Goal: Task Accomplishment & Management: Use online tool/utility

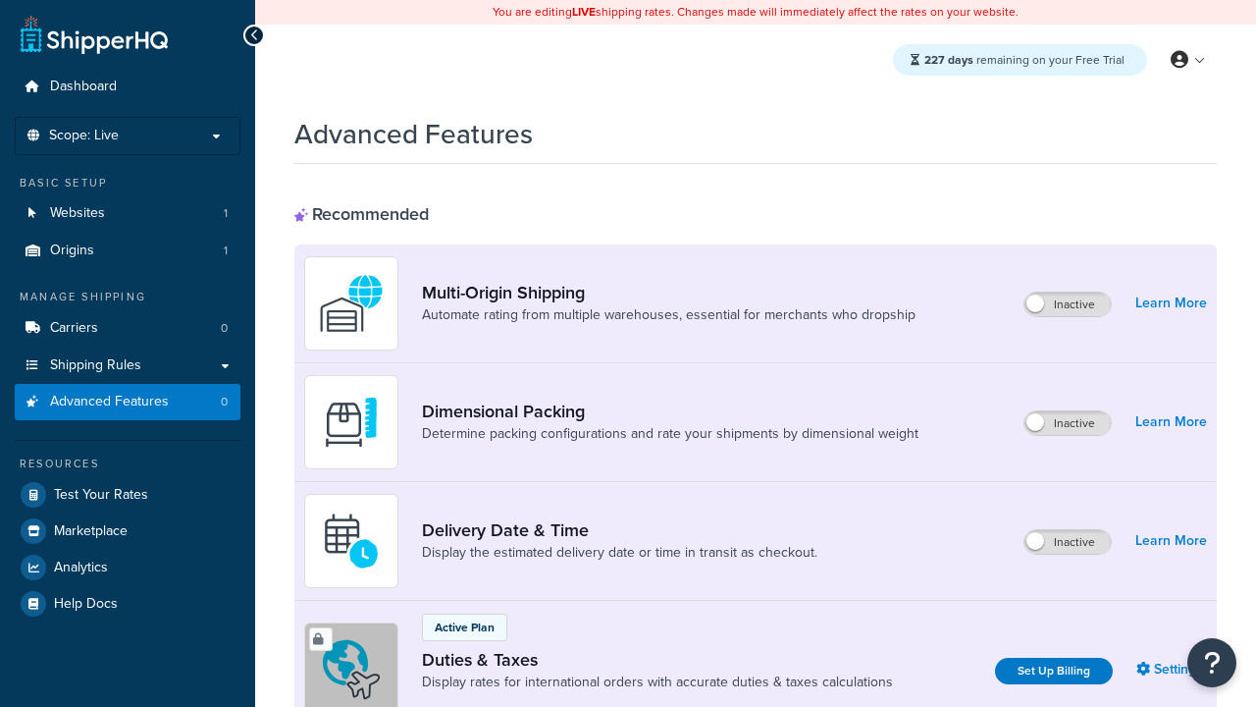
click at [1069, 423] on label "Inactive" at bounding box center [1068, 423] width 86 height 24
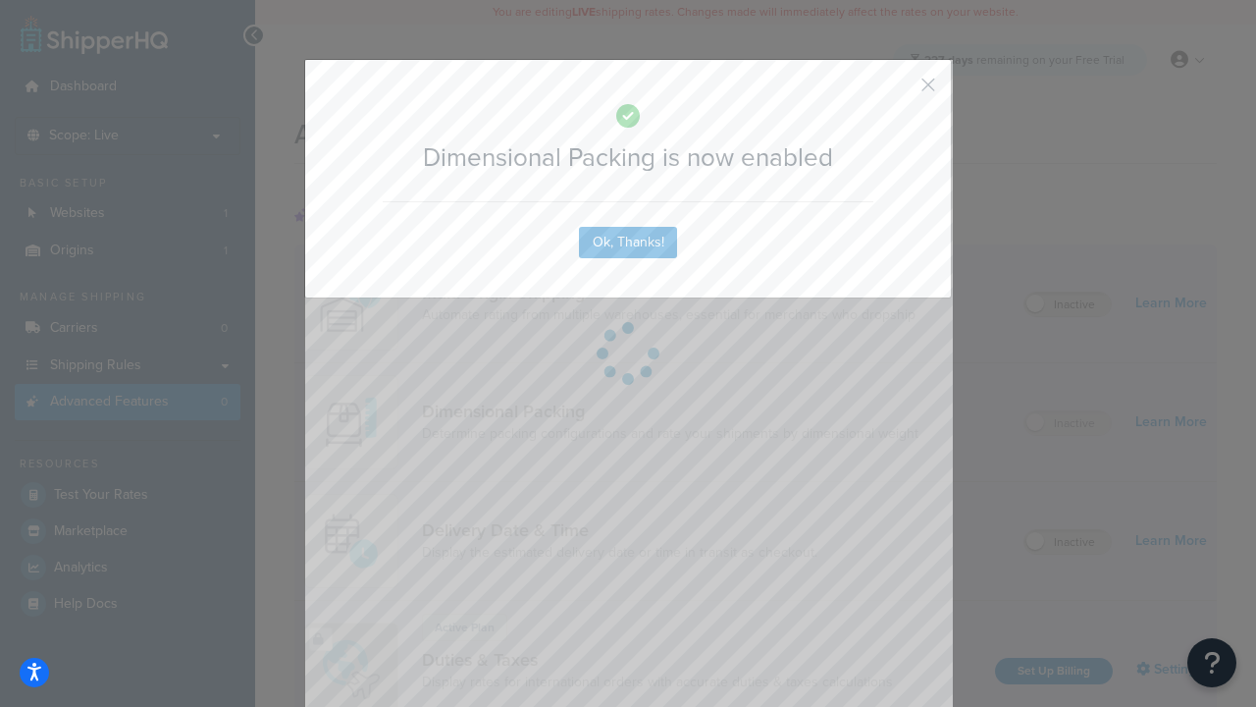
click at [899, 91] on button "button" at bounding box center [899, 91] width 5 height 5
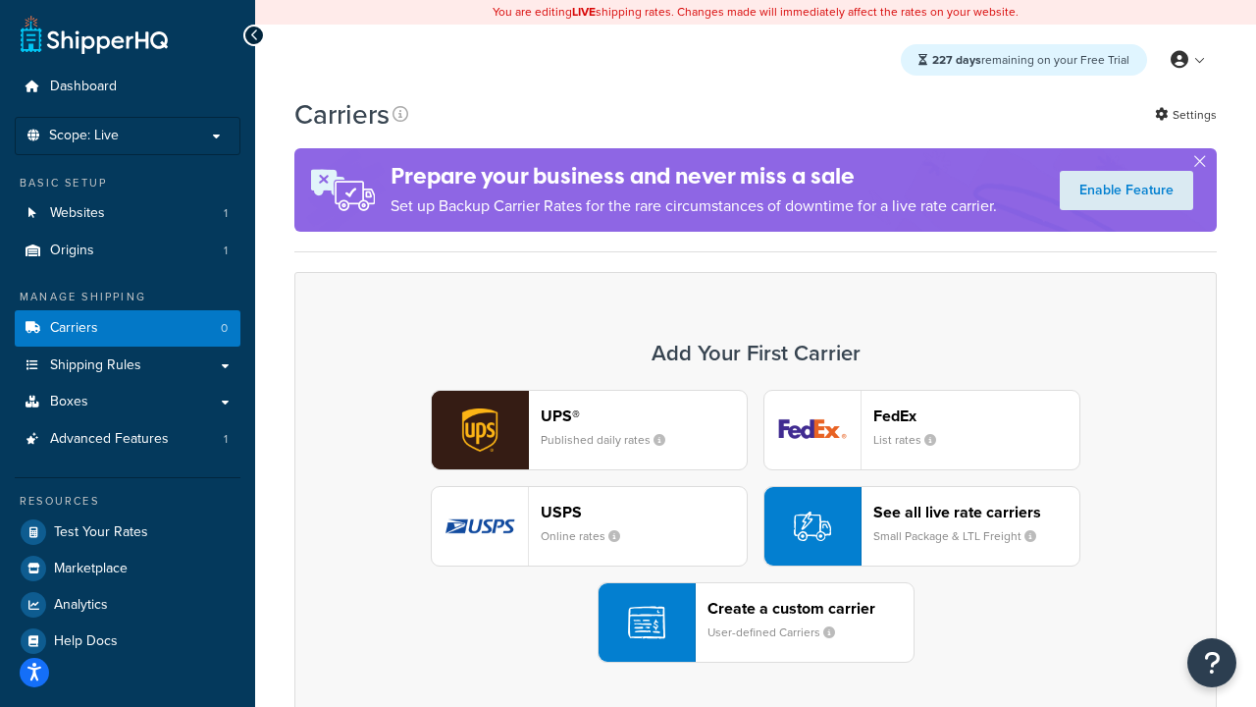
click at [756, 526] on div "UPS® Published daily rates FedEx List rates USPS Online rates See all live rate…" at bounding box center [755, 526] width 881 height 273
click at [977, 415] on header "FedEx" at bounding box center [977, 415] width 206 height 19
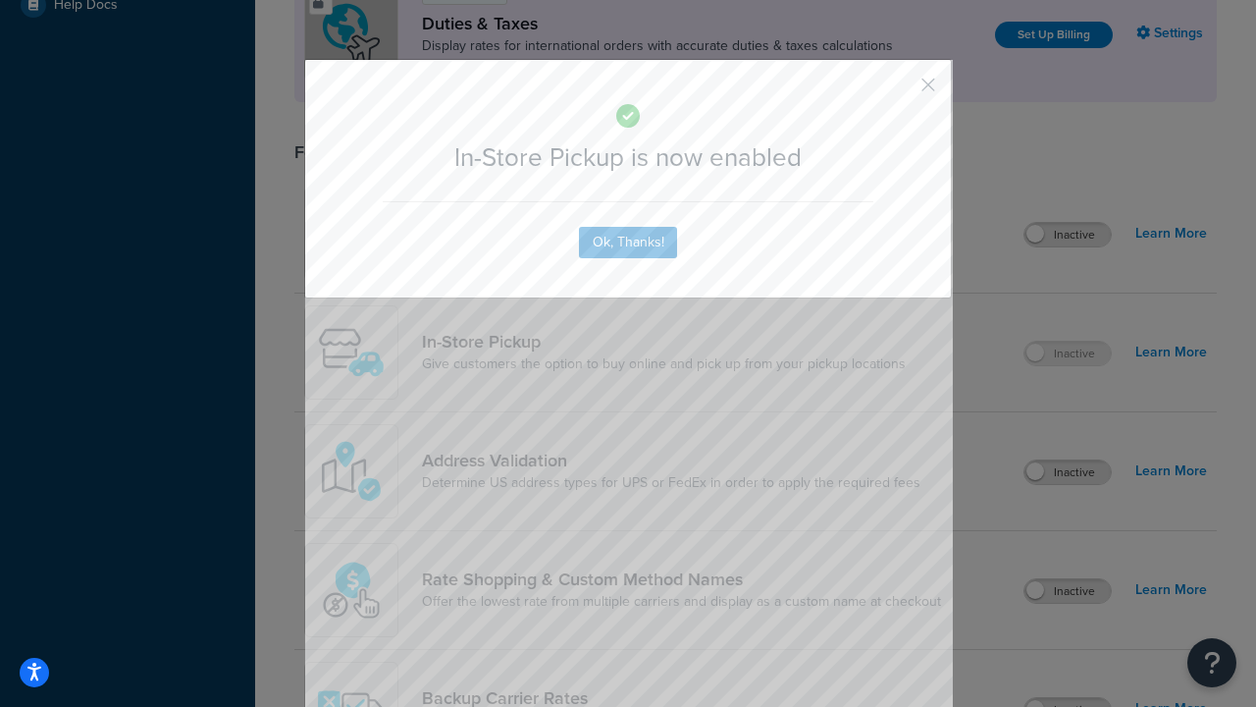
click at [899, 91] on button "button" at bounding box center [899, 91] width 5 height 5
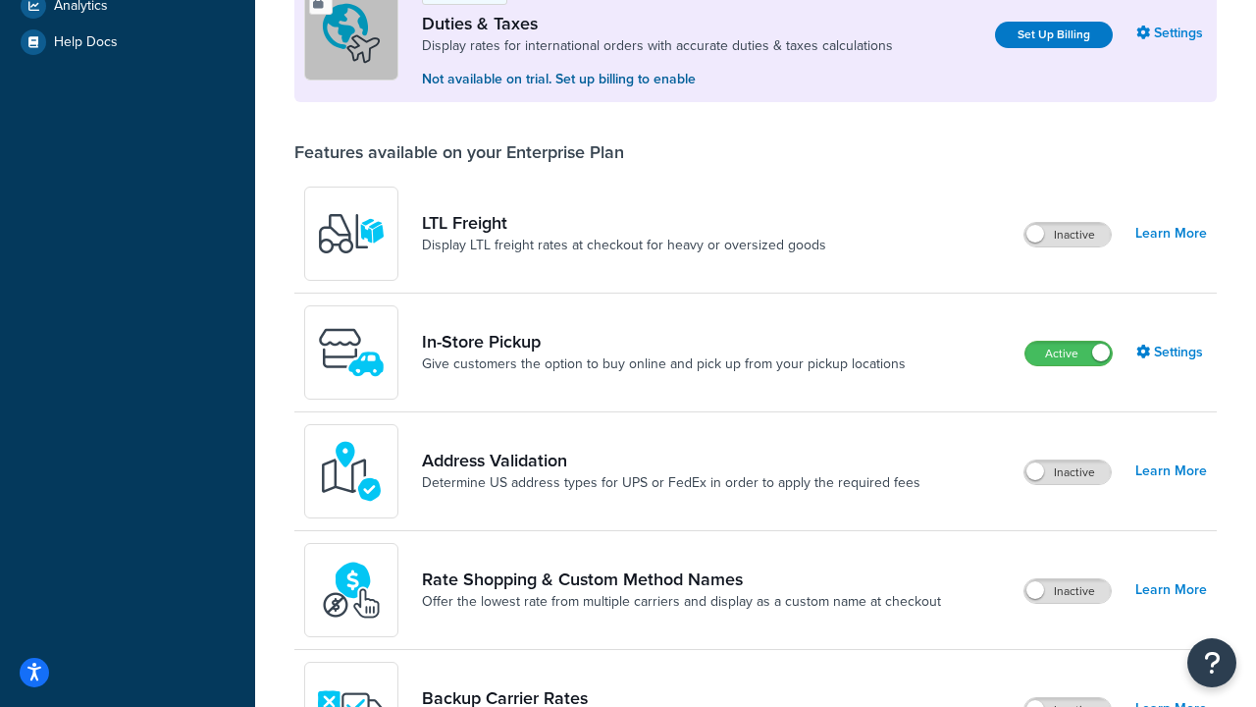
scroll to position [673, 0]
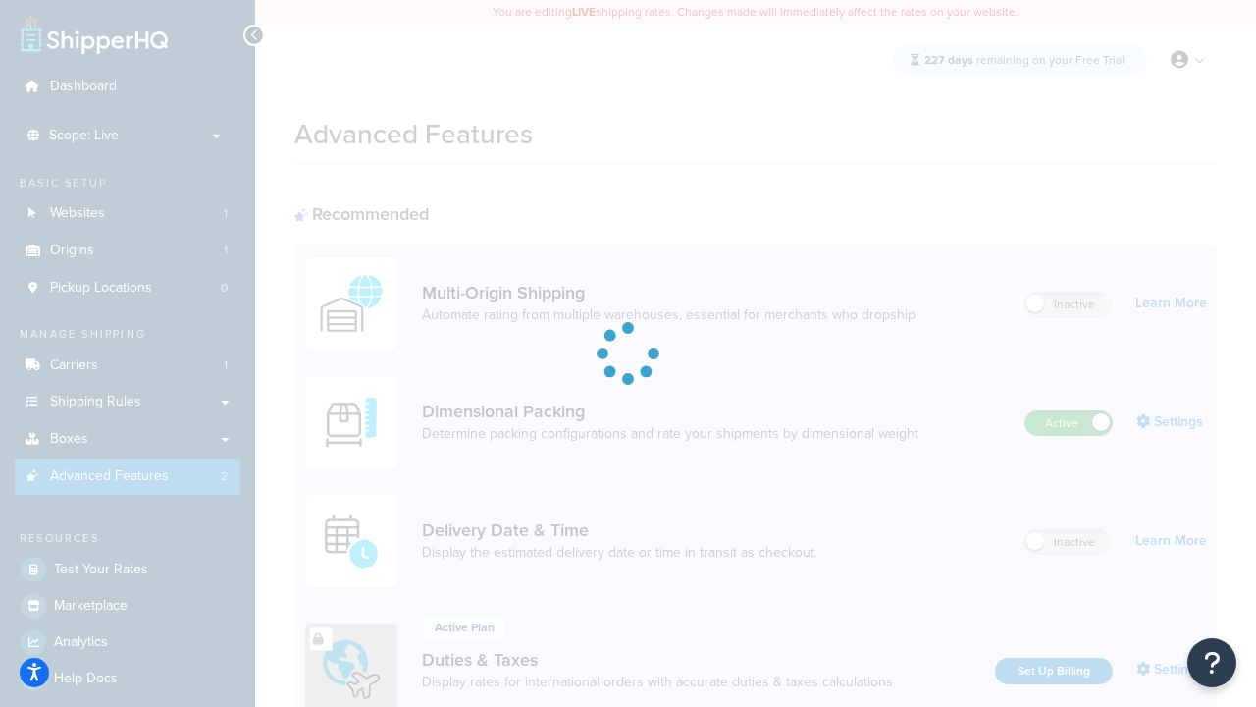
click at [1069, 423] on label "Active" at bounding box center [1069, 423] width 86 height 24
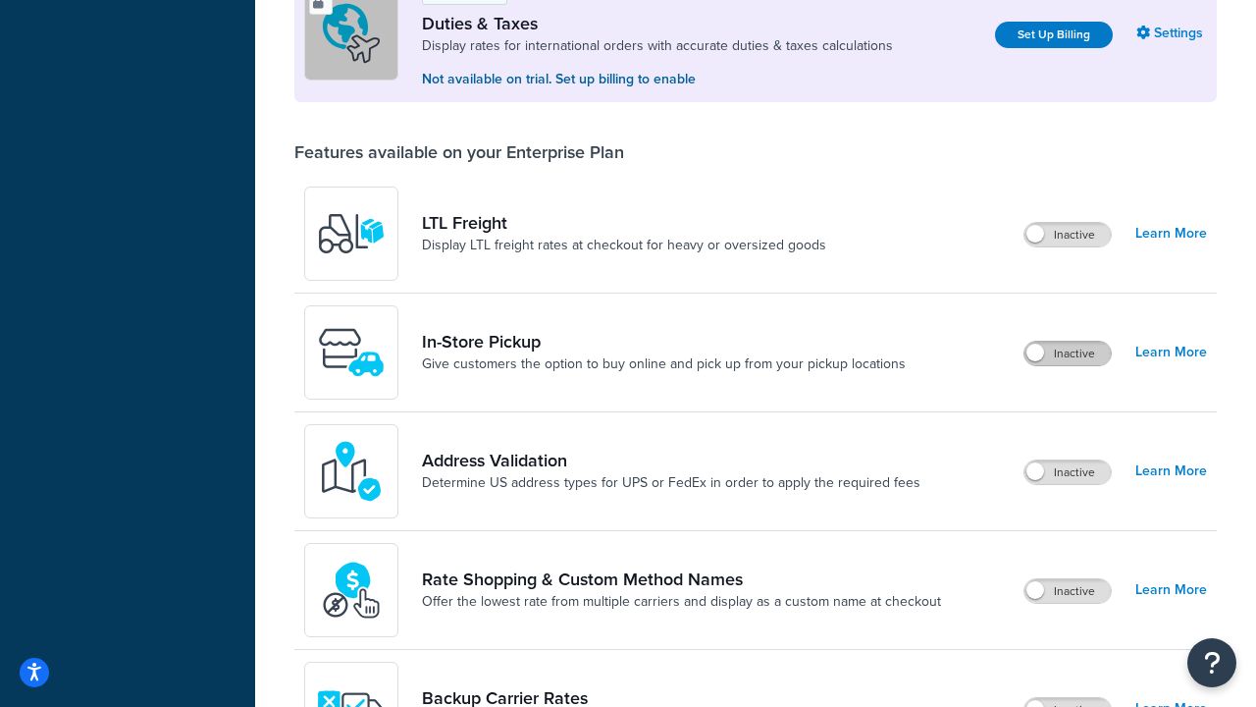
scroll to position [599, 0]
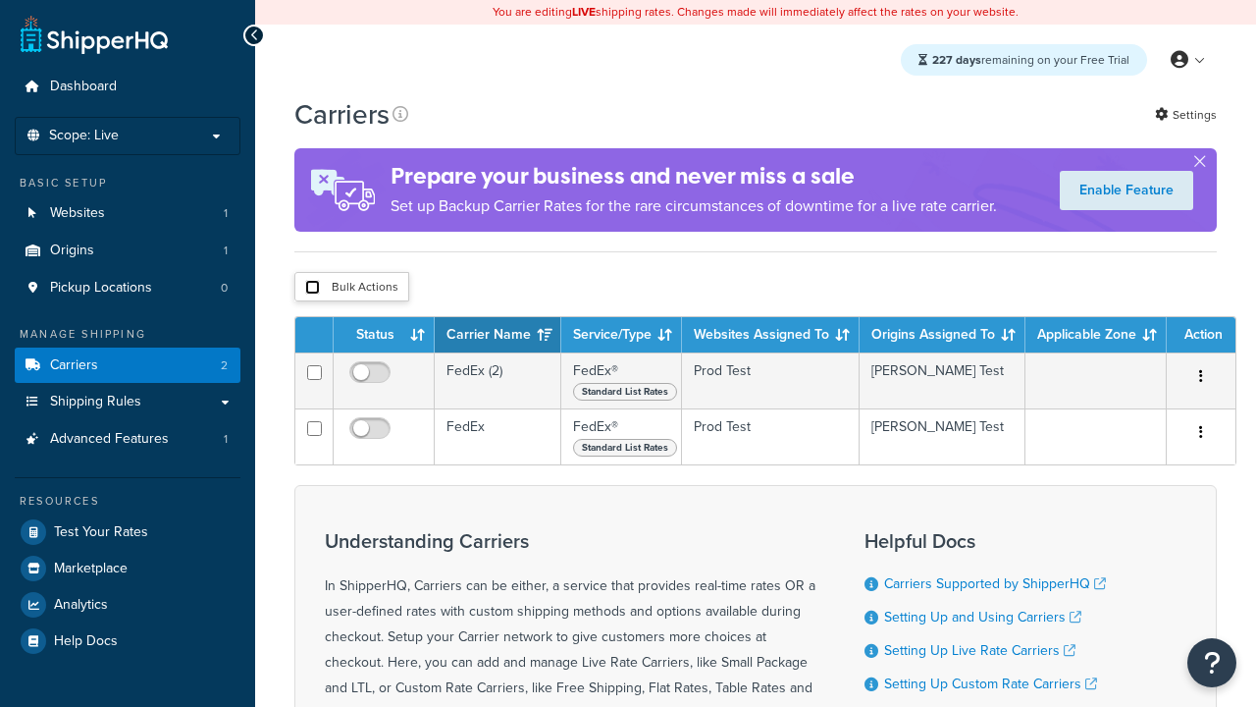
click at [312, 288] on input "checkbox" at bounding box center [312, 287] width 15 height 15
checkbox input "true"
click at [0, 0] on button "Delete" at bounding box center [0, 0] width 0 height 0
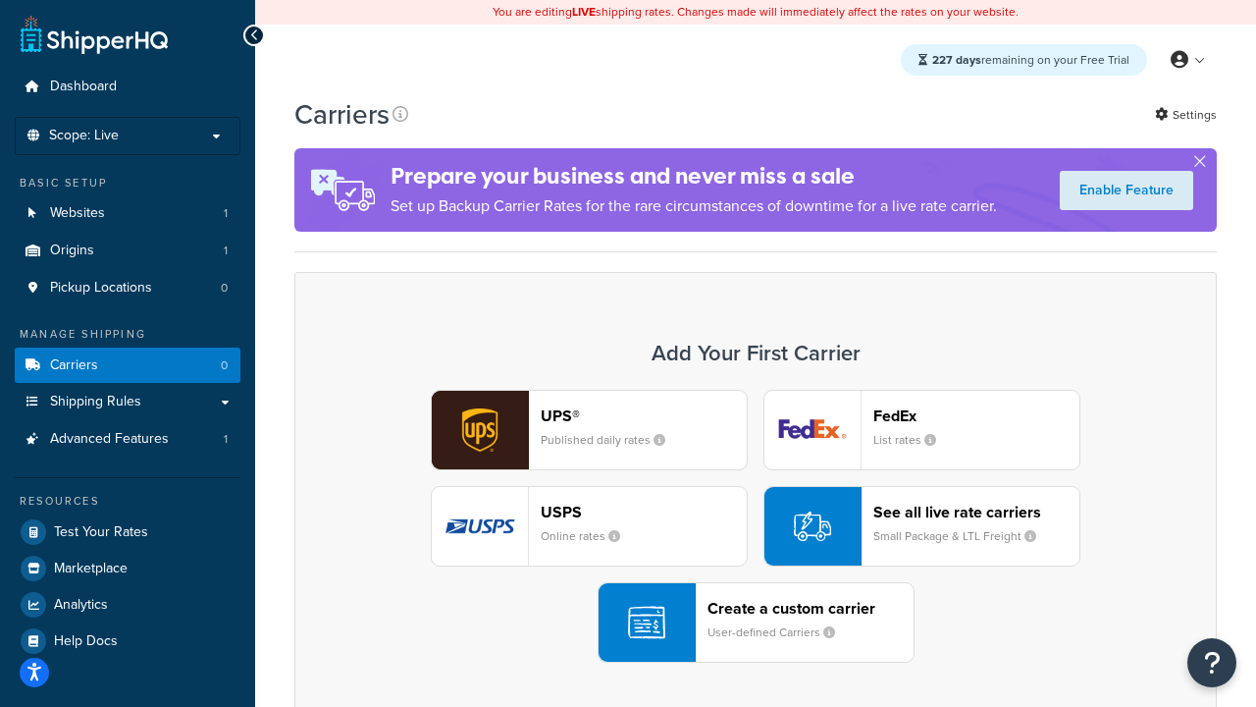
click at [756, 526] on div "UPS® Published daily rates FedEx List rates USPS Online rates See all live rate…" at bounding box center [755, 526] width 881 height 273
click at [756, 622] on div "Create a custom carrier User-defined Carriers" at bounding box center [811, 622] width 206 height 47
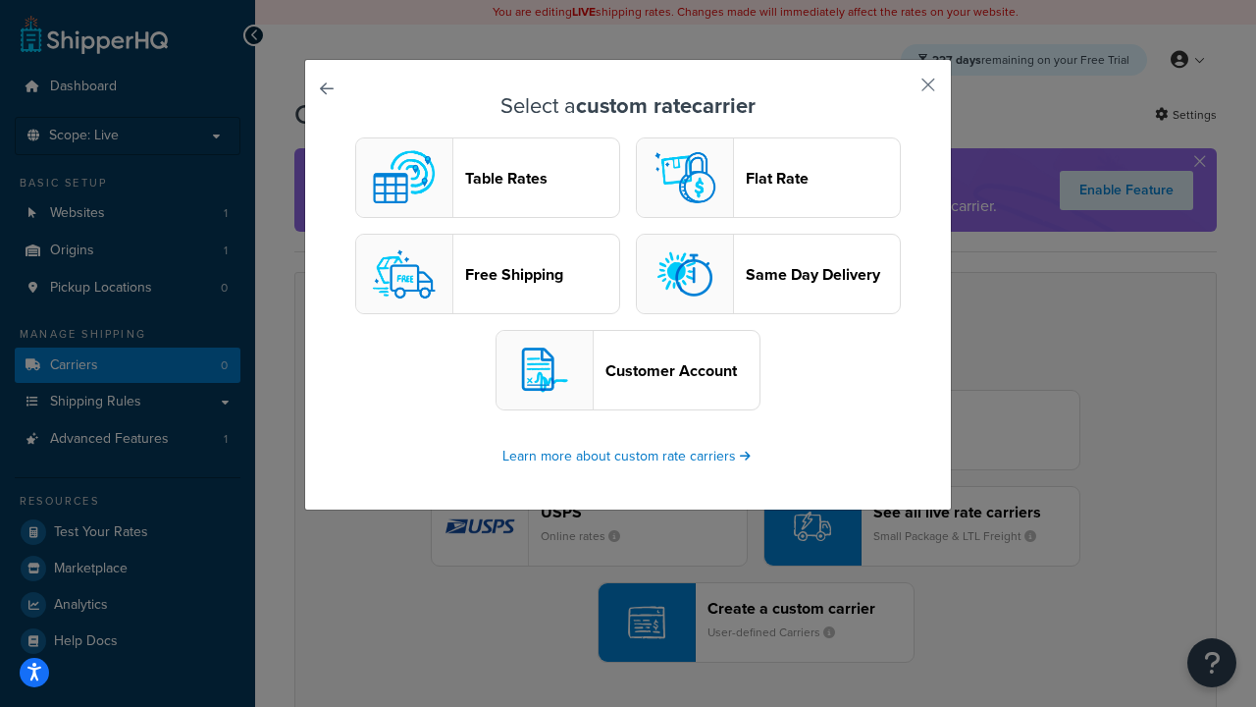
click at [488, 178] on header "Table Rates" at bounding box center [542, 178] width 154 height 19
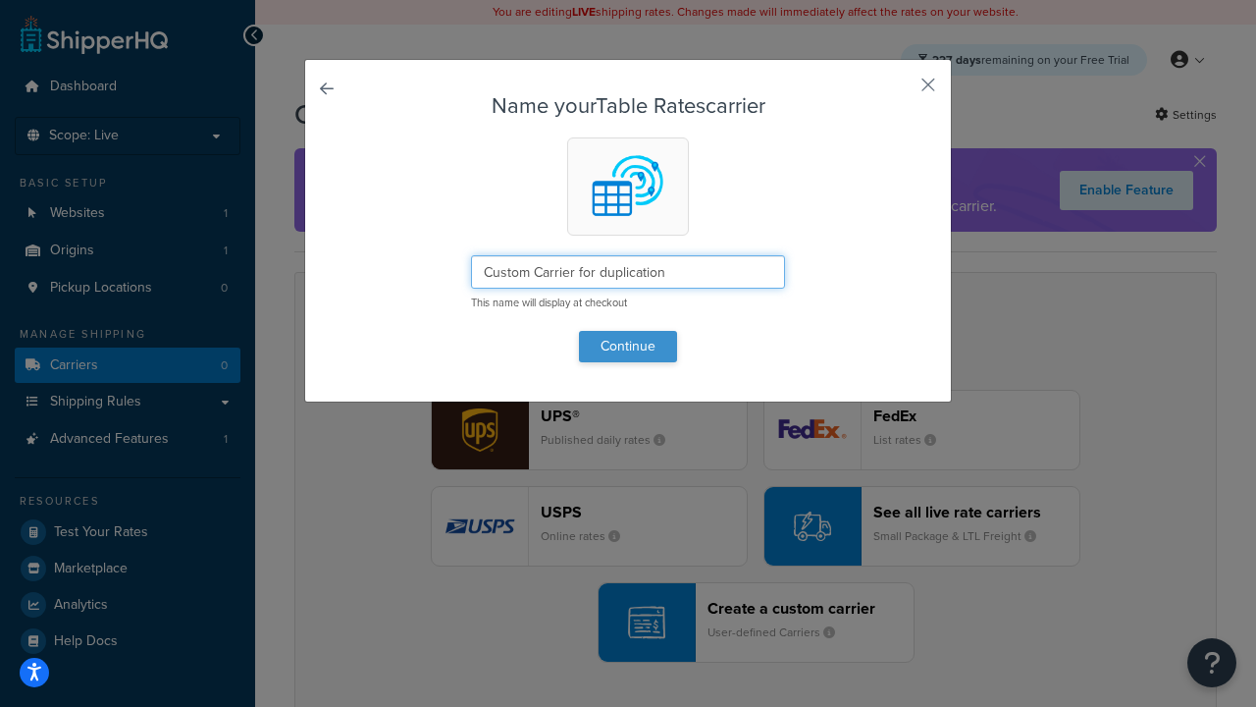
type input "Custom Carrier for duplication"
click at [628, 345] on button "Continue" at bounding box center [628, 346] width 98 height 31
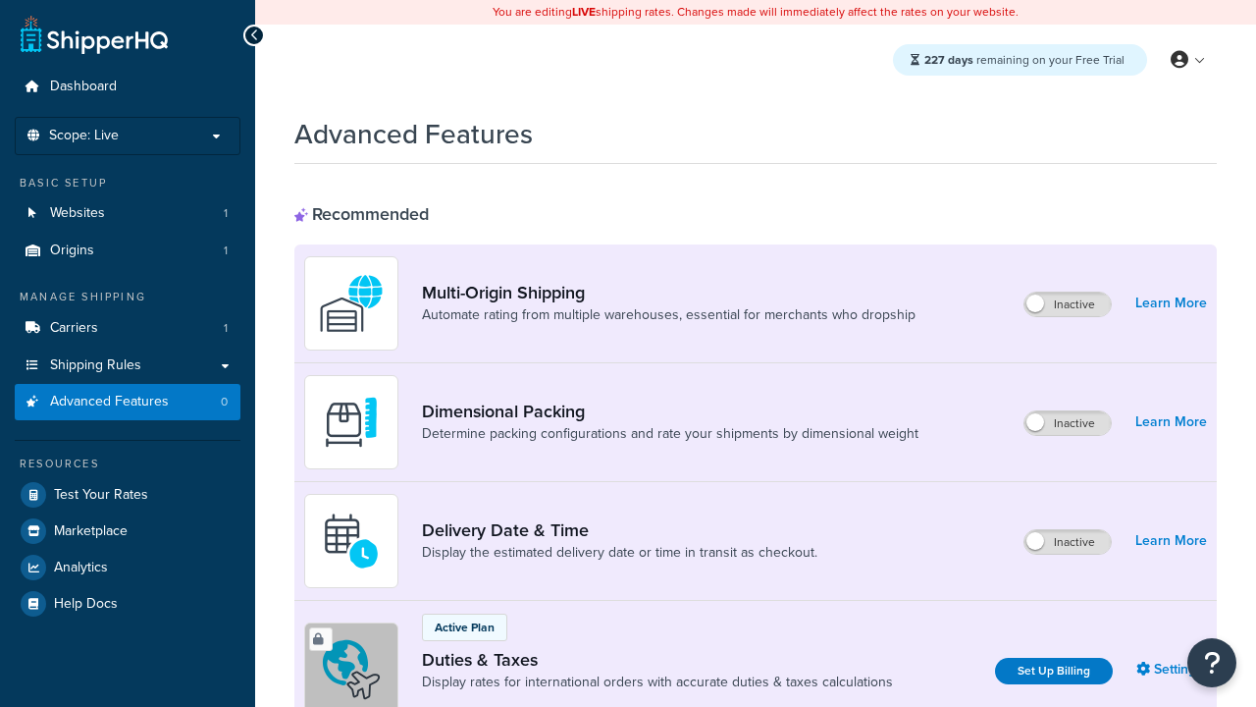
click at [1069, 423] on label "Inactive" at bounding box center [1068, 423] width 86 height 24
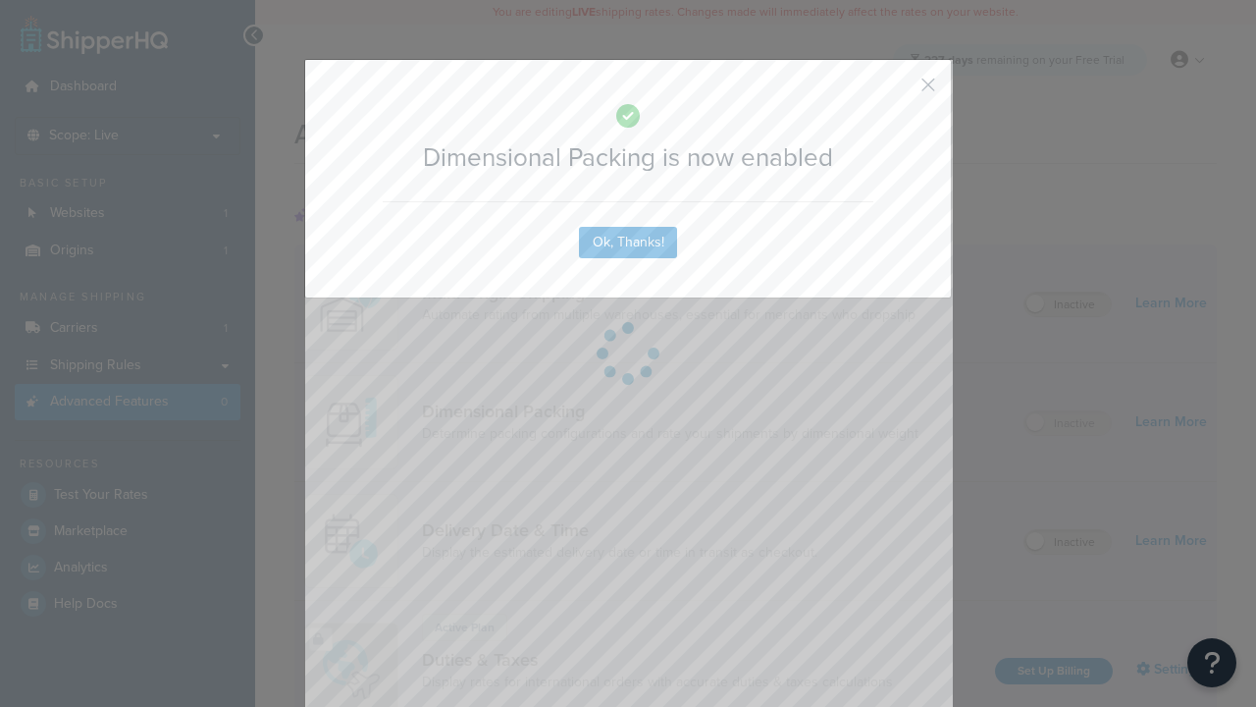
click at [899, 91] on button "button" at bounding box center [899, 91] width 5 height 5
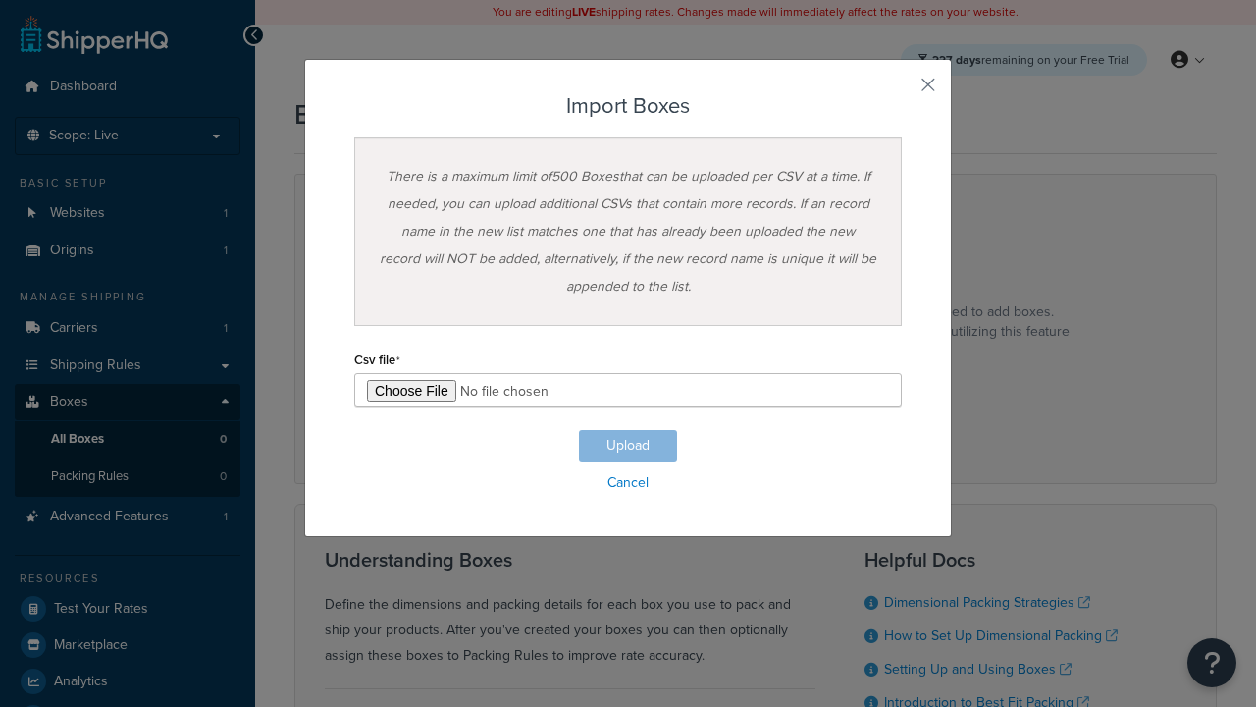
click at [628, 106] on h3 "Import Boxes" at bounding box center [628, 106] width 548 height 24
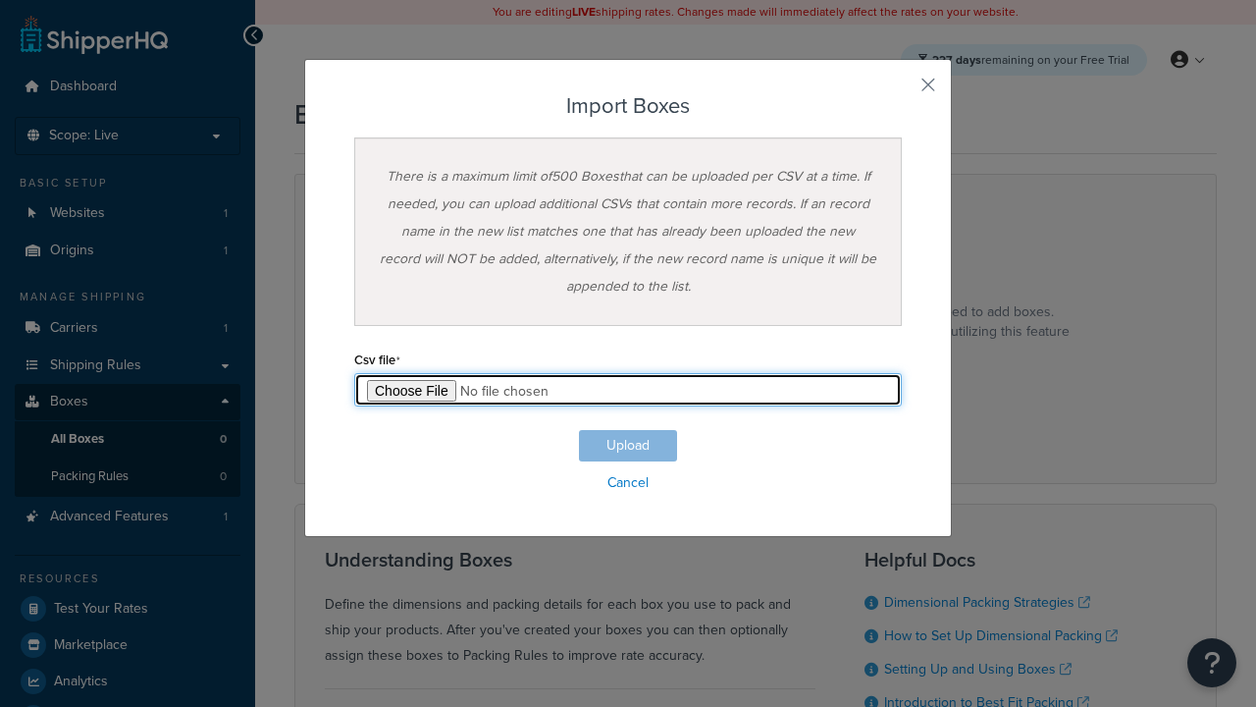
click at [628, 390] on input "file" at bounding box center [628, 389] width 548 height 33
type input "C:\fakepath\importBoxesFailure.csv"
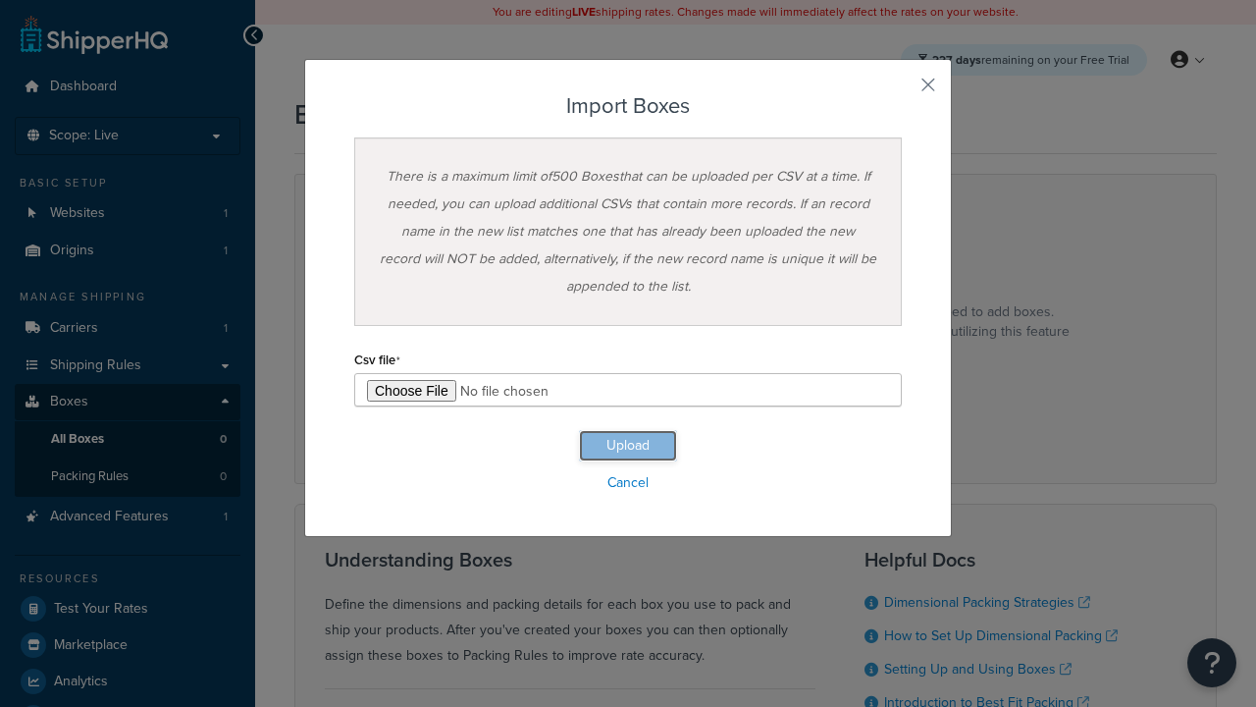
click at [628, 446] on button "Upload" at bounding box center [628, 445] width 98 height 31
